Goal: Find specific page/section

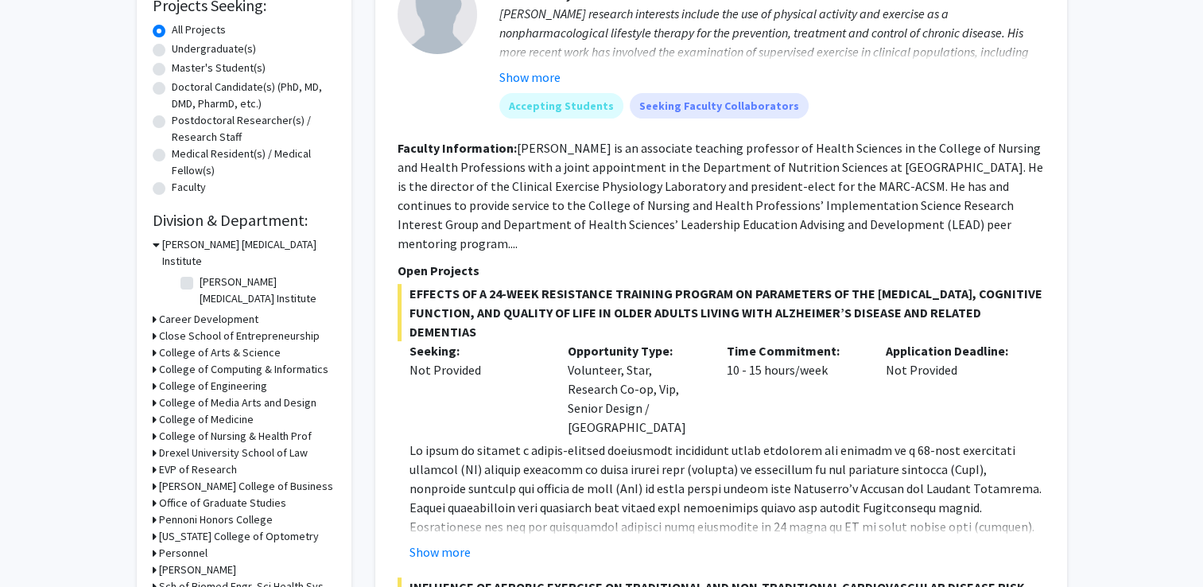
scroll to position [280, 0]
click at [149, 353] on div "Refine By Collaboration Status: Collaboration Status All Faculty/Staff Collabor…" at bounding box center [244, 232] width 215 height 855
click at [153, 377] on icon at bounding box center [155, 385] width 4 height 17
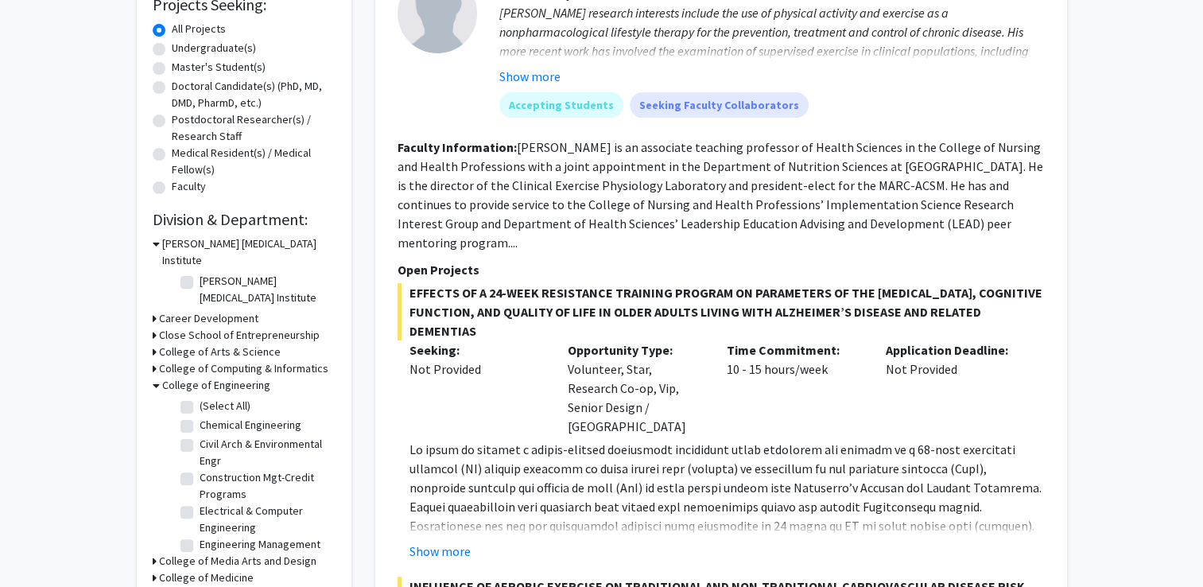
click at [200, 502] on label "Electrical & Computer Engineering" at bounding box center [266, 518] width 132 height 33
click at [200, 502] on input "Electrical & Computer Engineering" at bounding box center [205, 507] width 10 height 10
checkbox input "true"
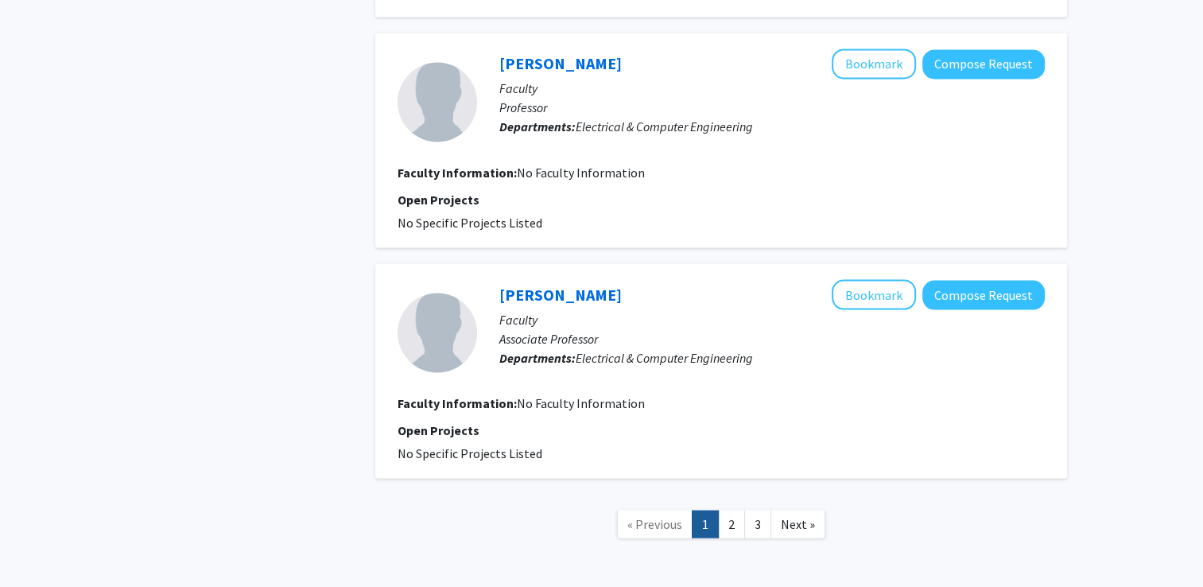
scroll to position [2881, 0]
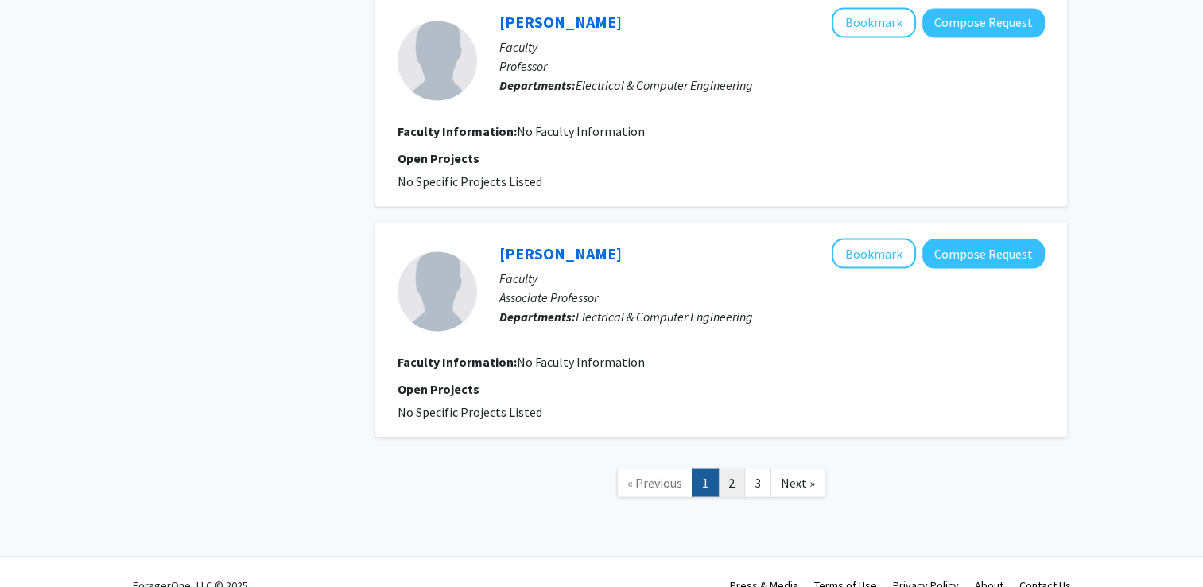
click at [732, 468] on link "2" at bounding box center [731, 482] width 27 height 28
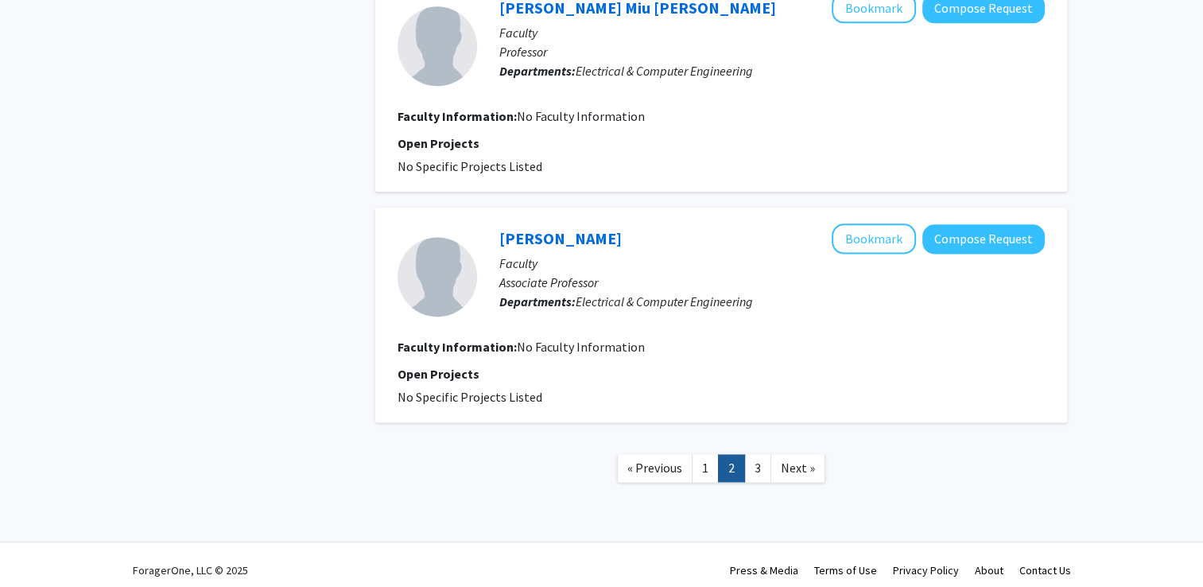
scroll to position [2032, 0]
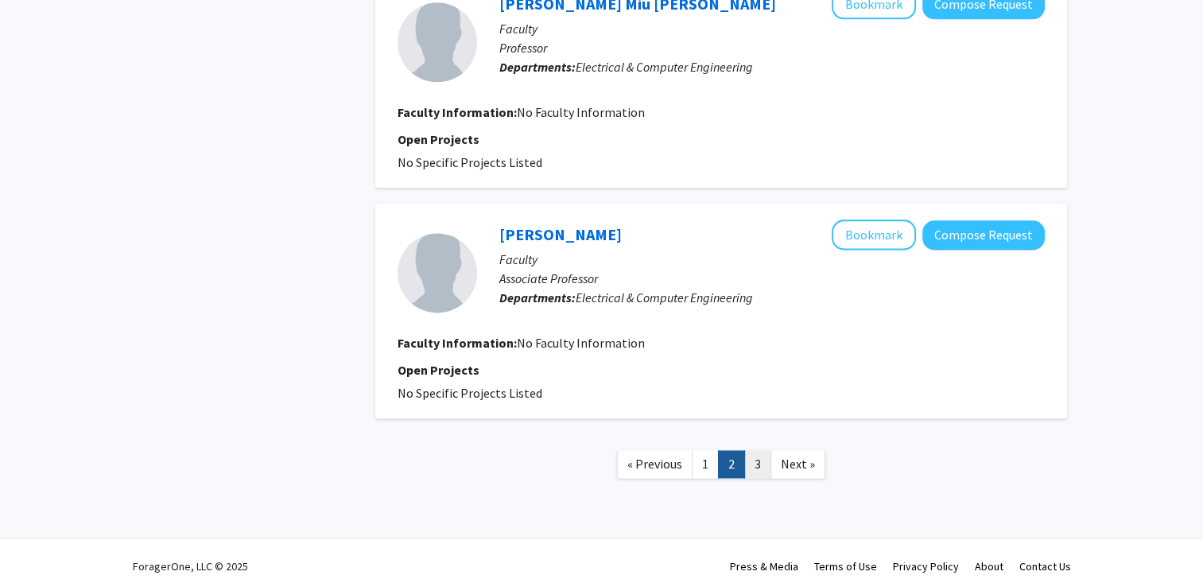
click at [759, 456] on link "3" at bounding box center [757, 464] width 27 height 28
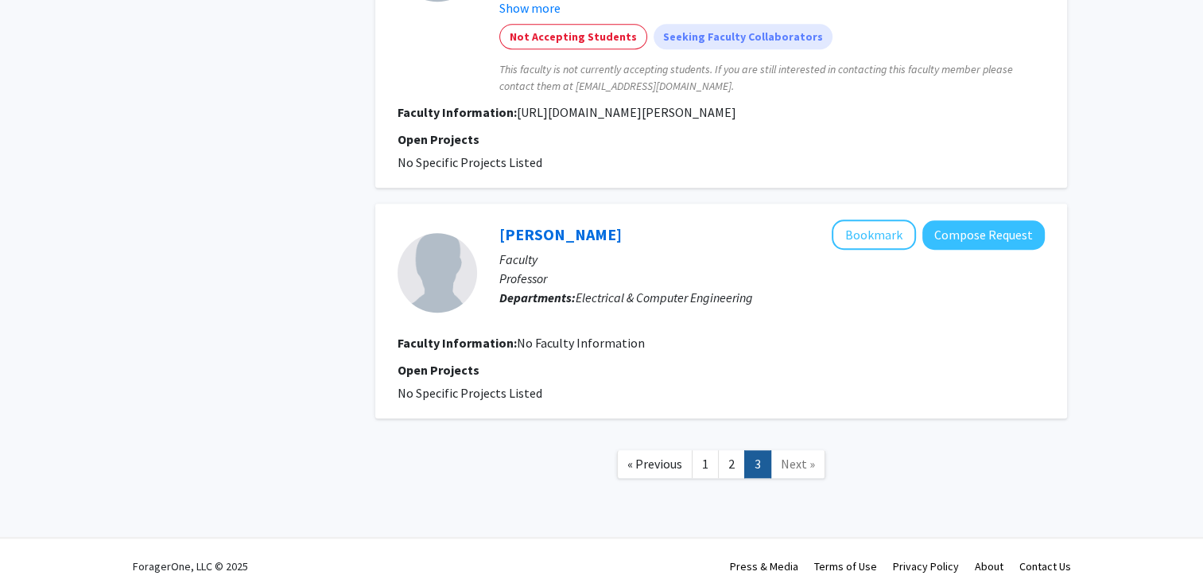
scroll to position [1333, 0]
